Goal: Download file/media

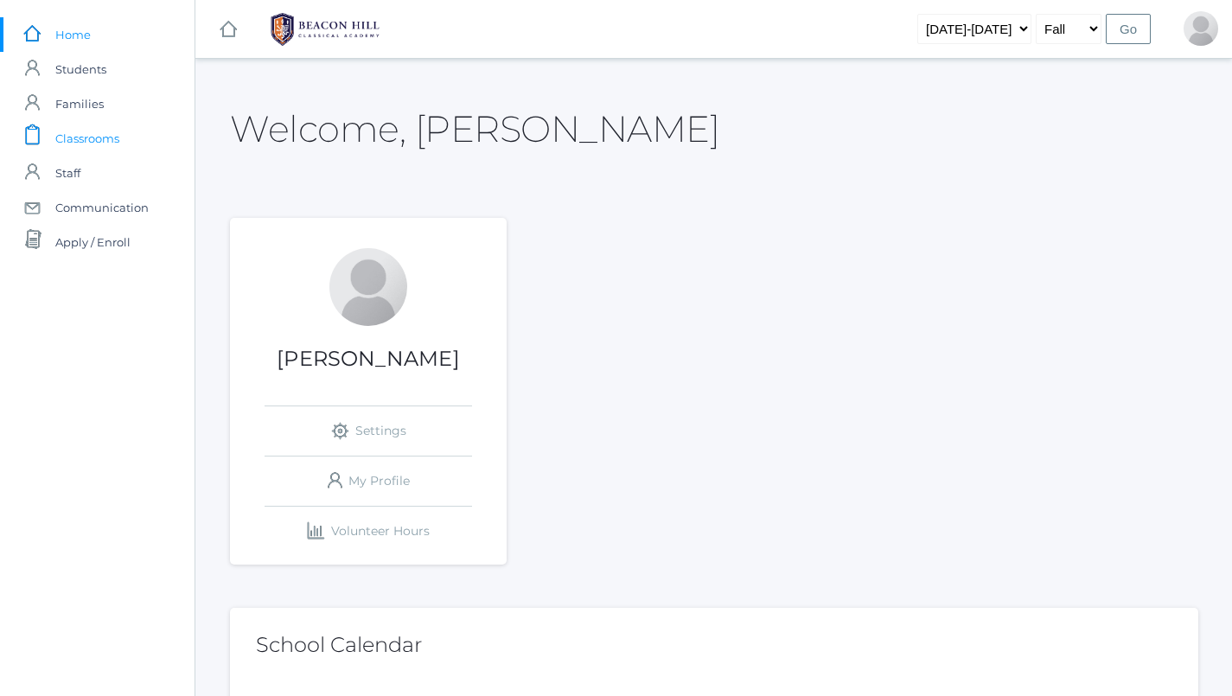
click at [117, 143] on span "Classrooms" at bounding box center [87, 138] width 64 height 35
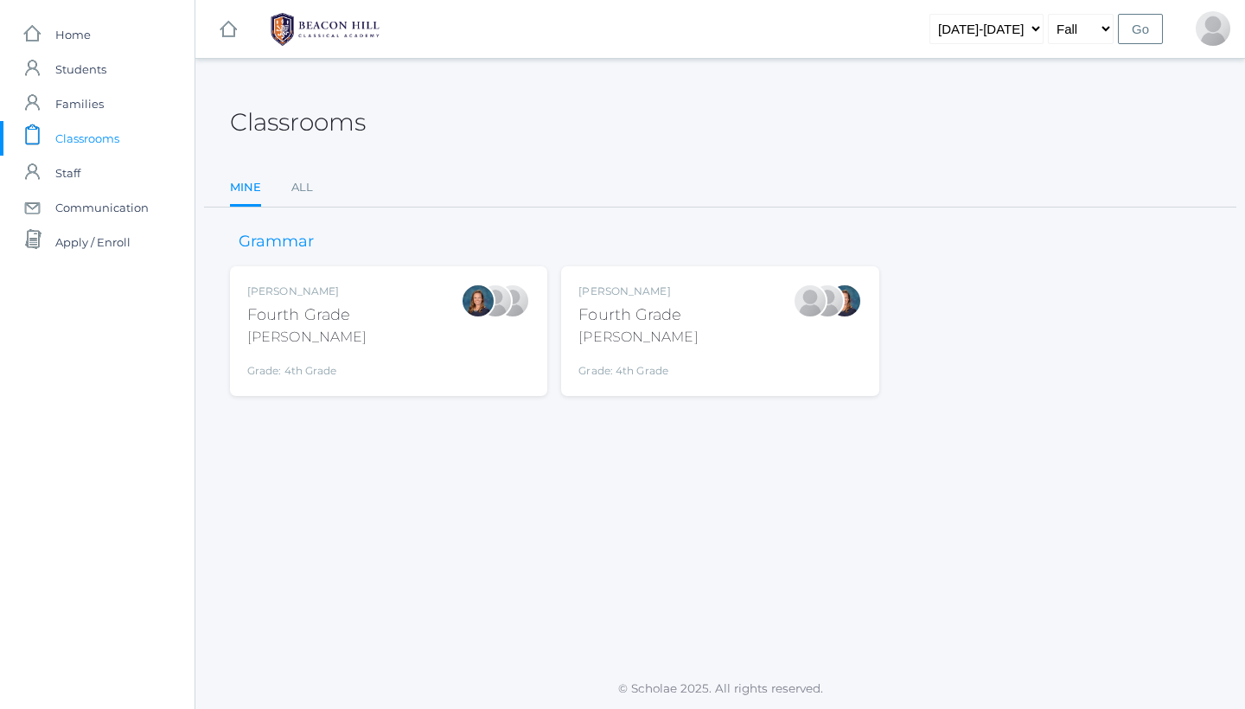
click at [653, 300] on div "[PERSON_NAME] Fourth Grade [PERSON_NAME] Grade: 4th Grade 04LA" at bounding box center [637, 331] width 119 height 95
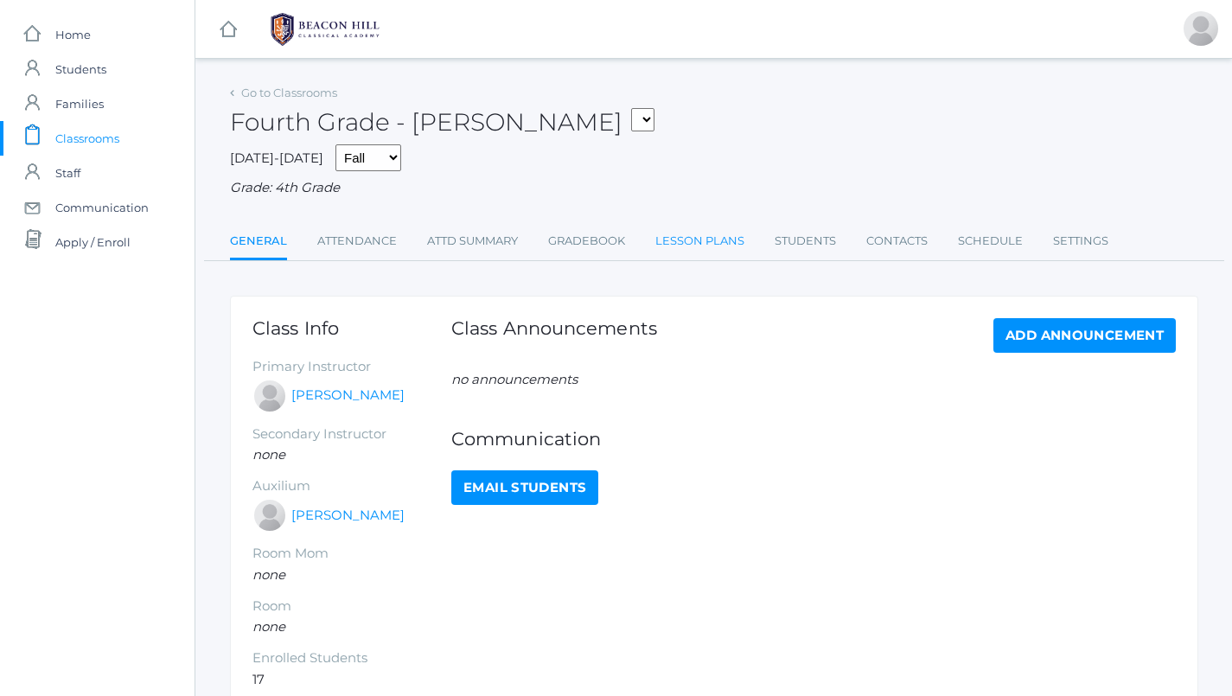
click at [705, 228] on link "Lesson Plans" at bounding box center [699, 241] width 89 height 35
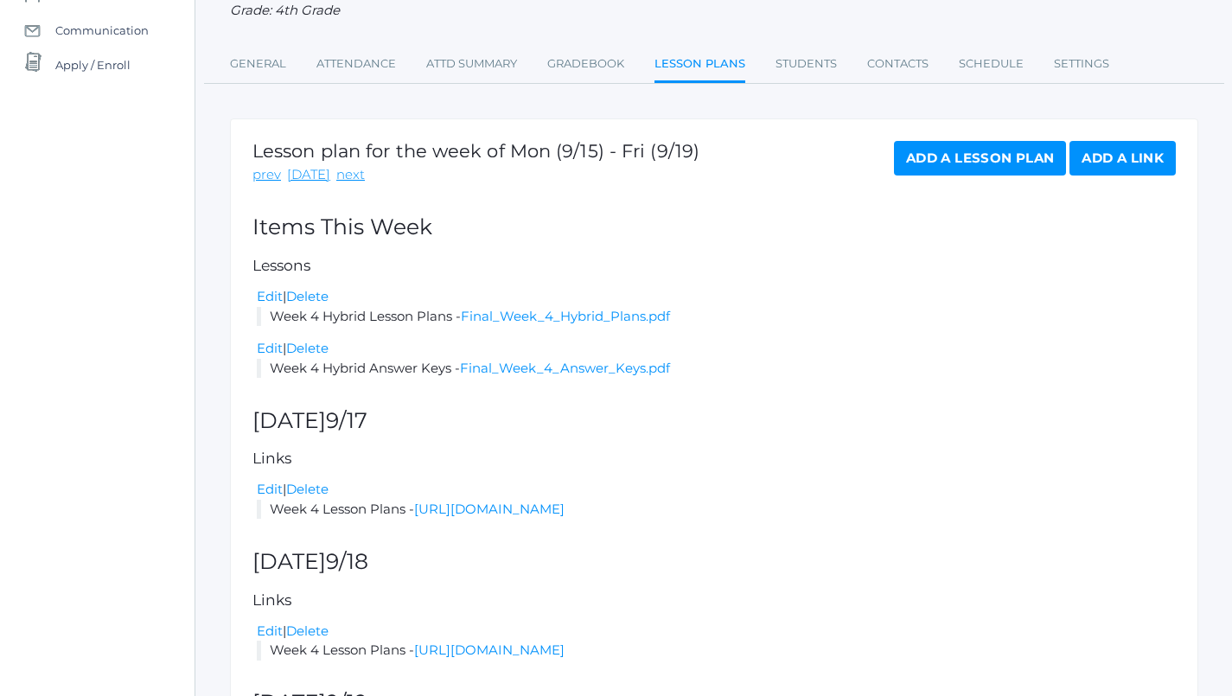
scroll to position [183, 0]
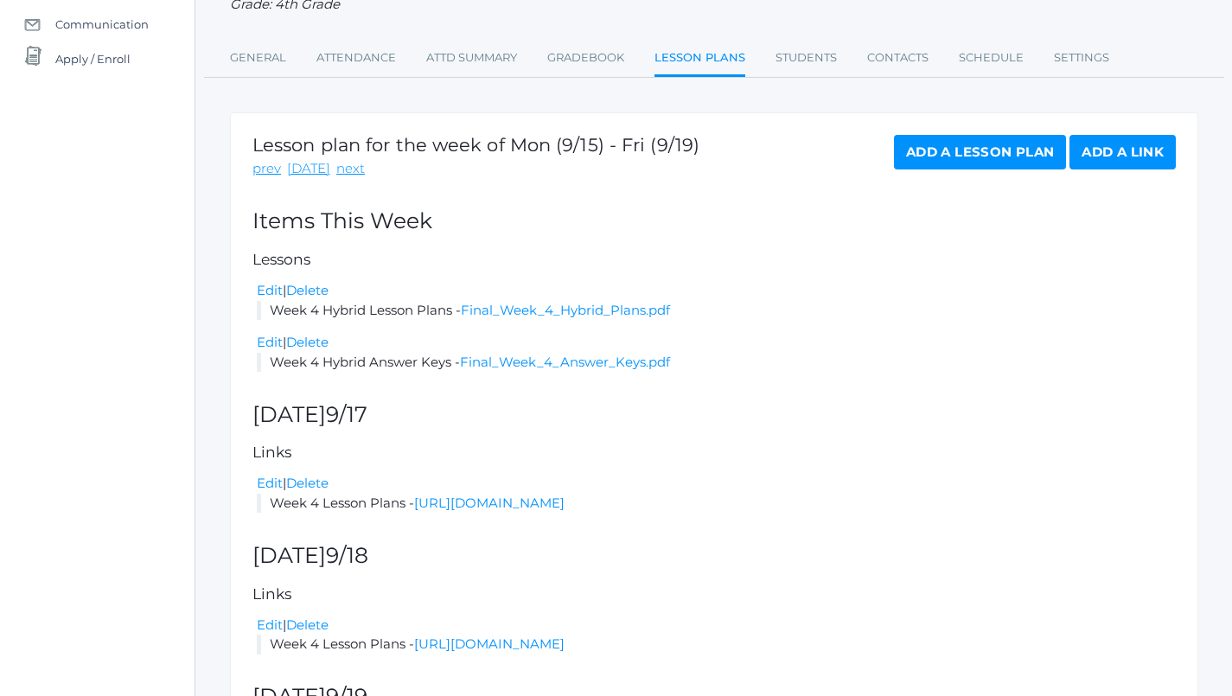
click at [566, 361] on li "Week 4 Hybrid Answer Keys - Final_Week_4_Answer_Keys.pdf" at bounding box center [716, 363] width 919 height 20
click at [566, 359] on link "Final_Week_4_Answer_Keys.pdf" at bounding box center [565, 362] width 210 height 16
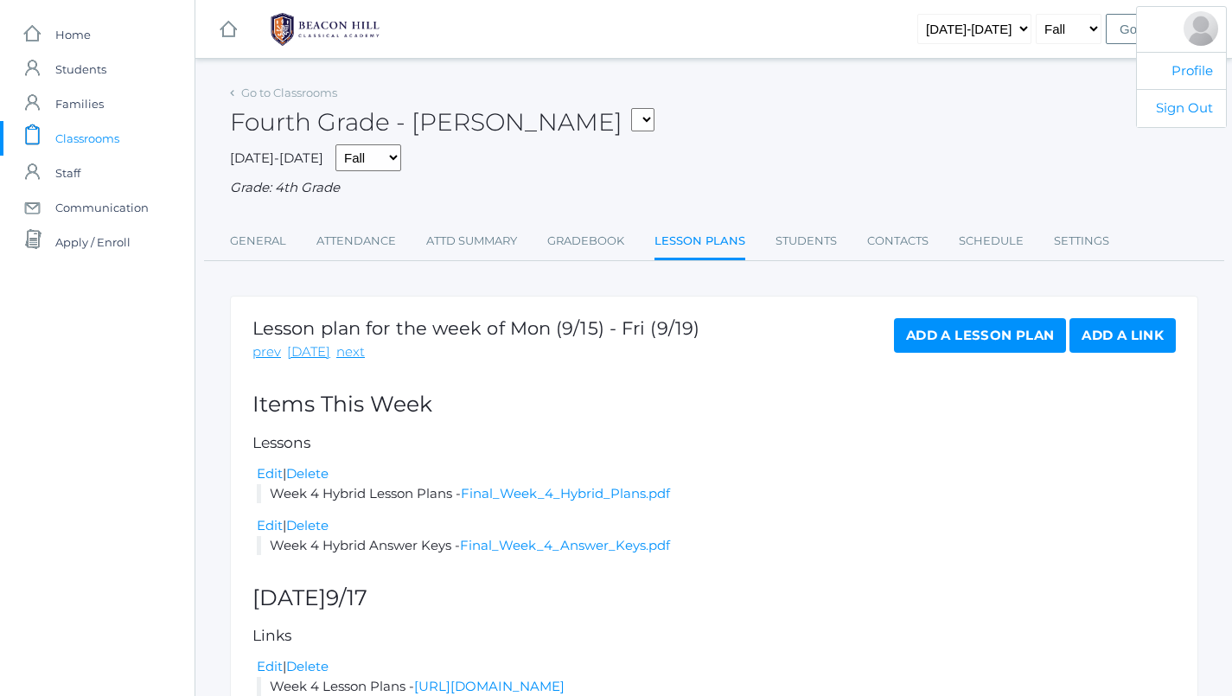
scroll to position [0, 0]
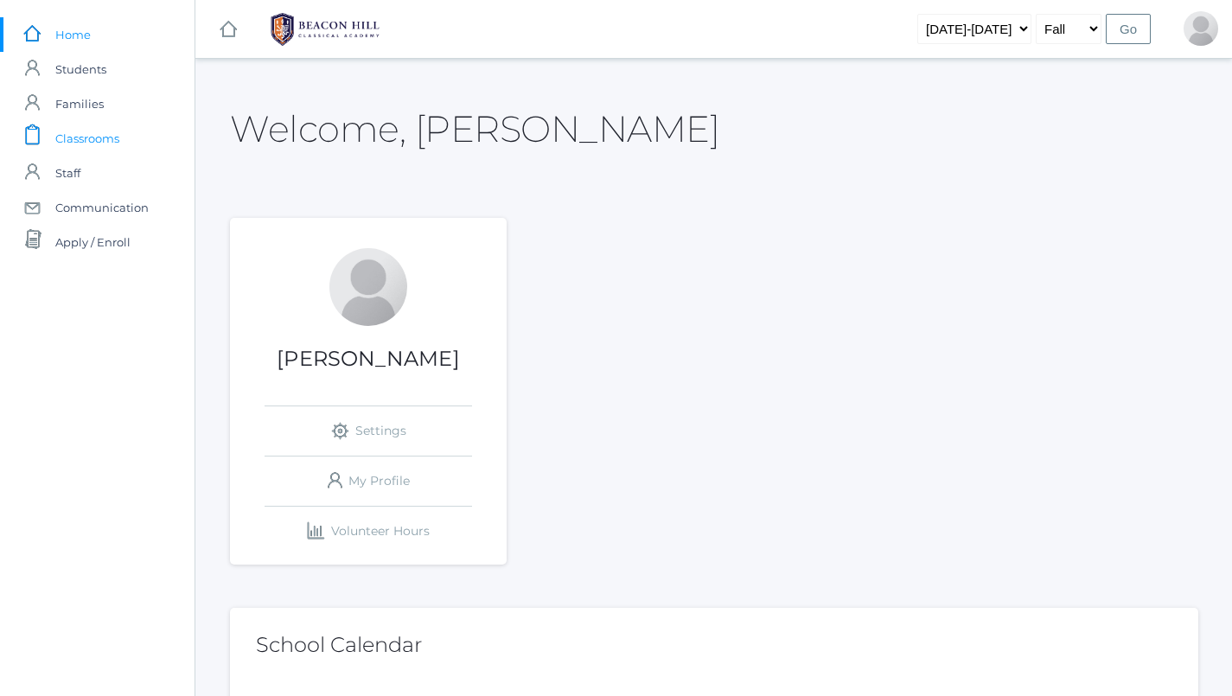
click at [121, 134] on link "icons/clipboard/plain Created with Sketch. Classrooms" at bounding box center [97, 138] width 195 height 35
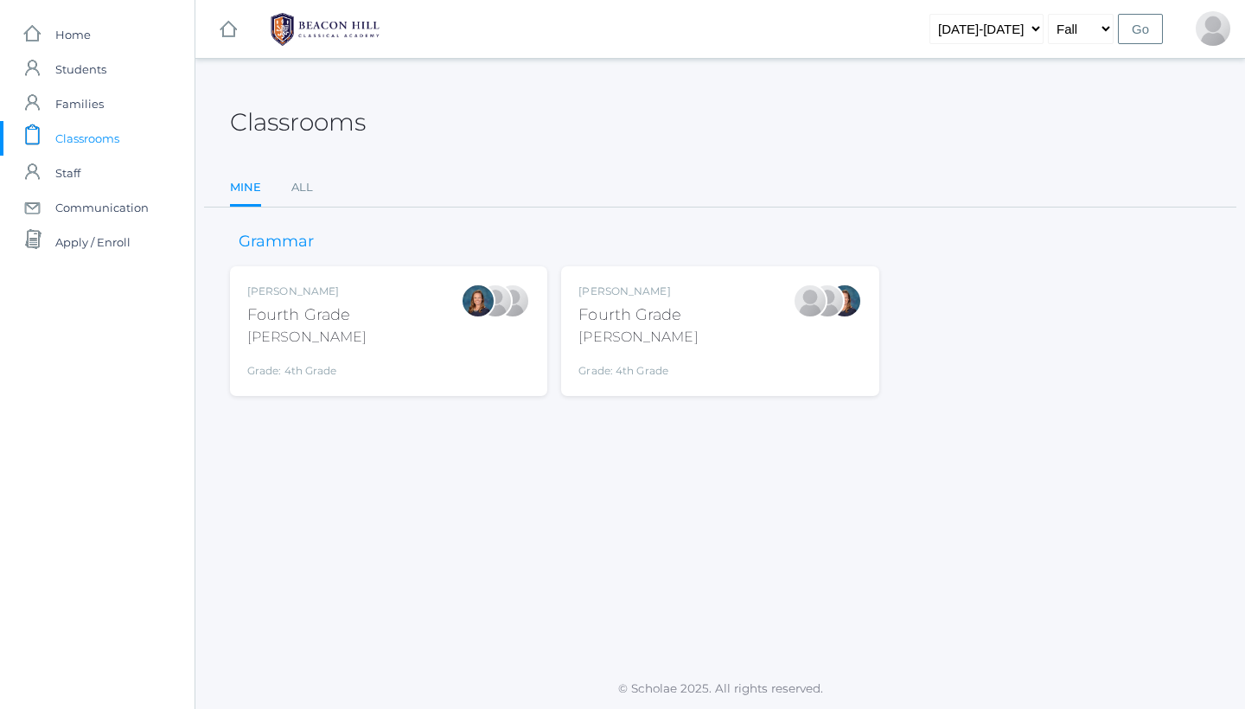
click at [636, 323] on div "Fourth Grade" at bounding box center [637, 315] width 119 height 23
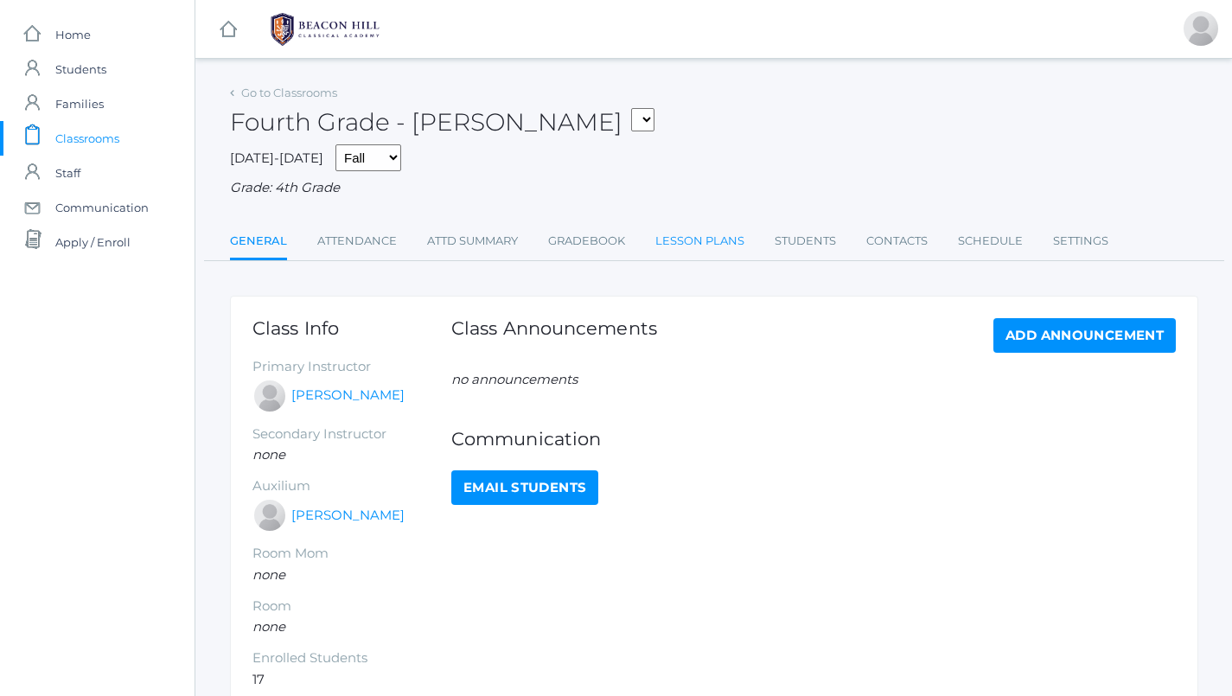
click at [674, 242] on link "Lesson Plans" at bounding box center [699, 241] width 89 height 35
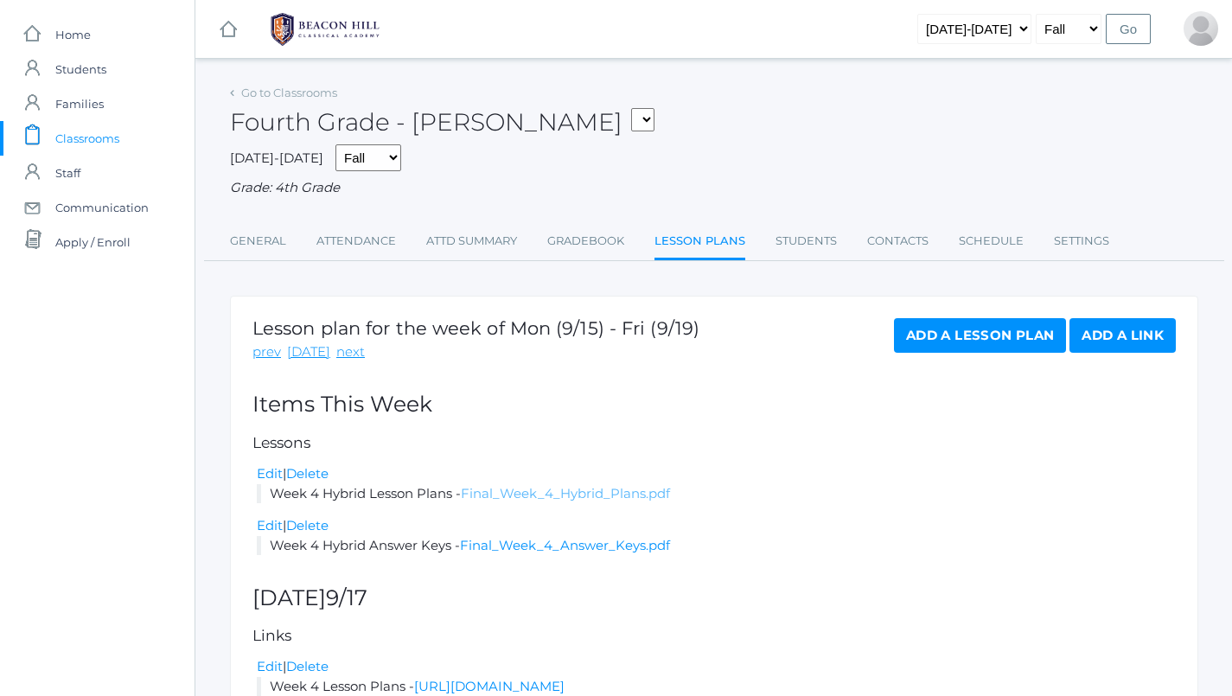
click at [507, 489] on link "Final_Week_4_Hybrid_Plans.pdf" at bounding box center [565, 493] width 209 height 16
